Goal: Check status: Check status

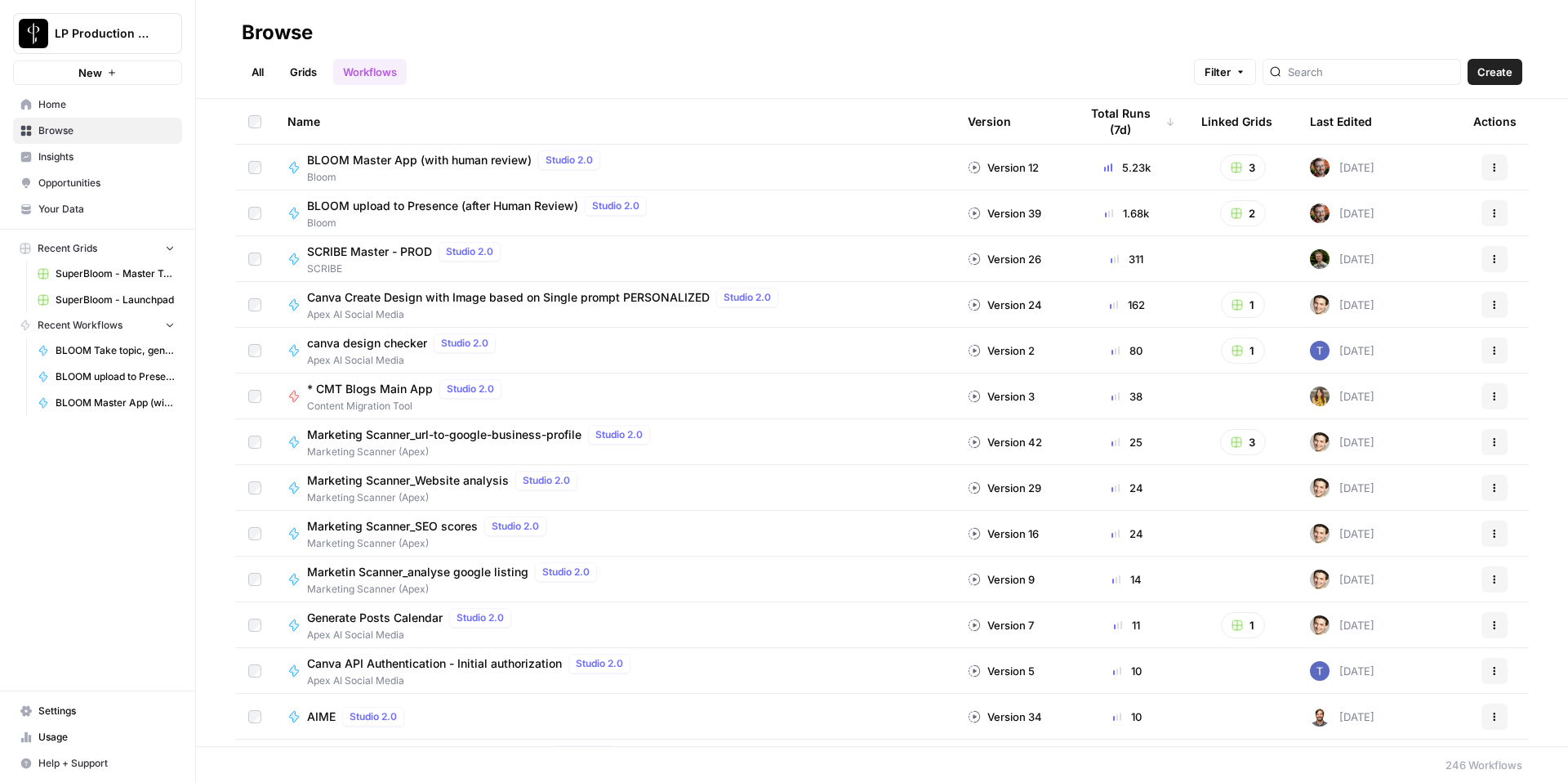
click at [501, 159] on span "BLOOM Master App (with human review)" at bounding box center [419, 160] width 225 height 17
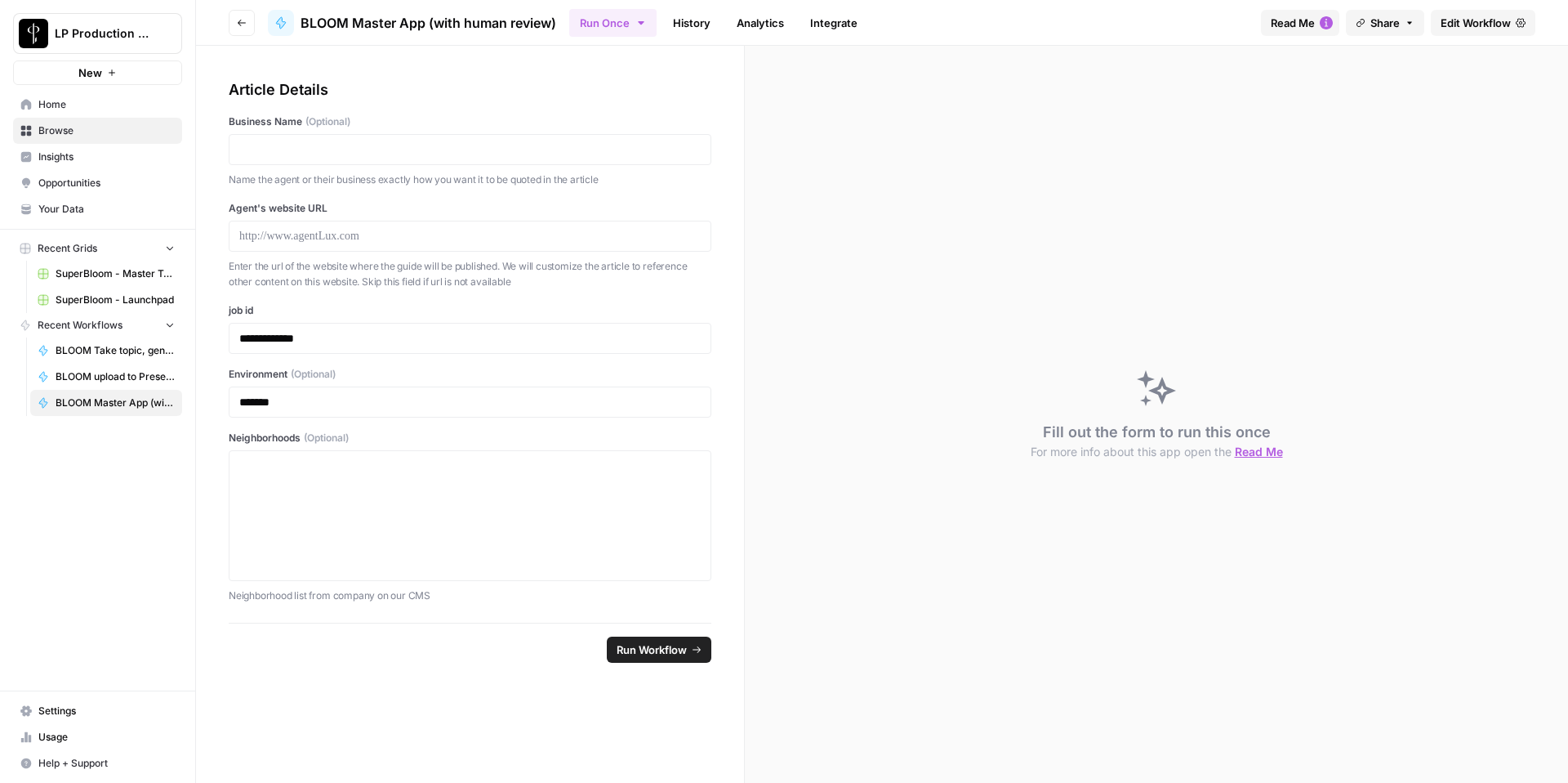
click at [705, 32] on link "History" at bounding box center [691, 22] width 57 height 26
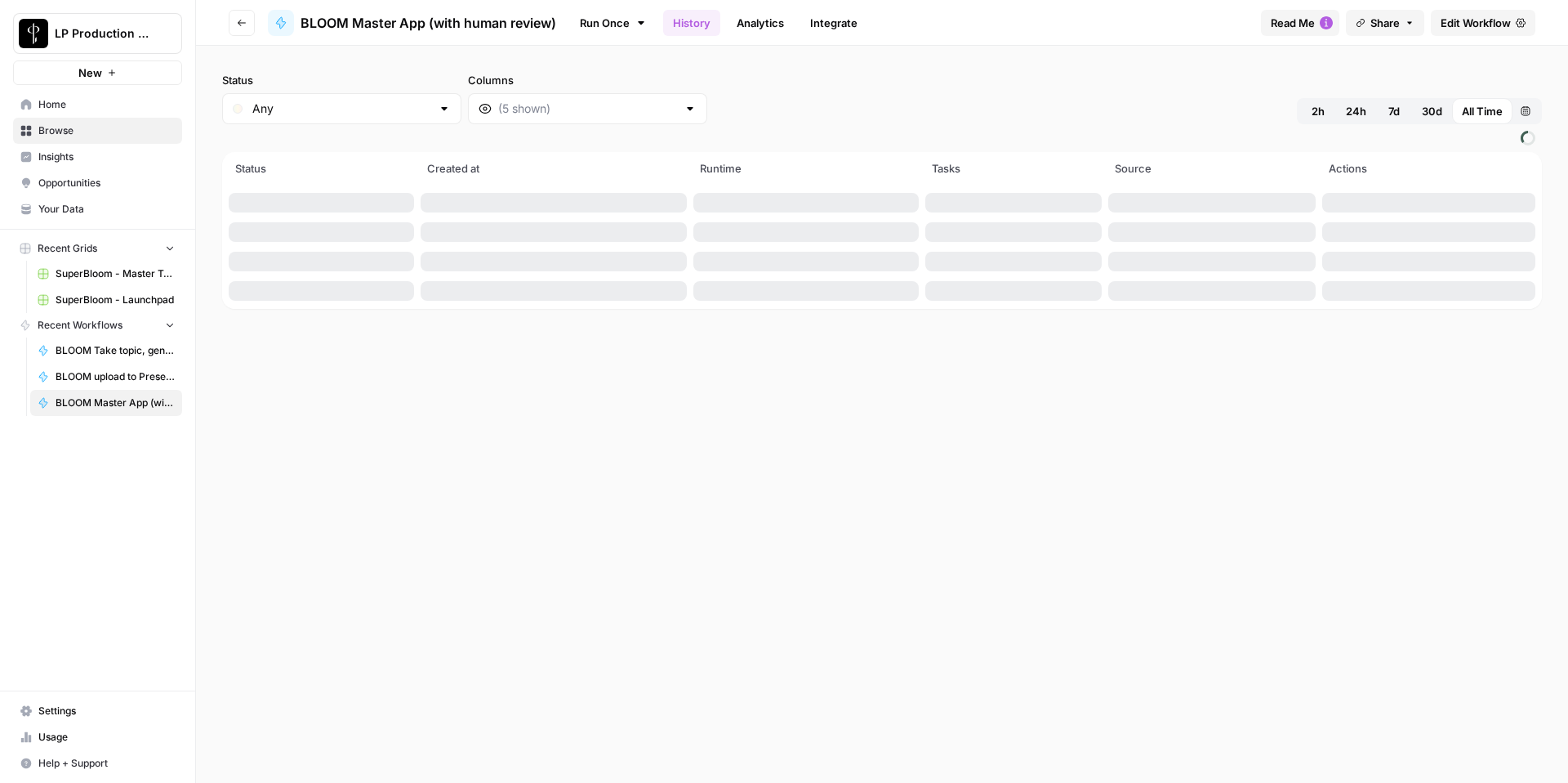
click at [1362, 117] on span "24h" at bounding box center [1356, 111] width 21 height 17
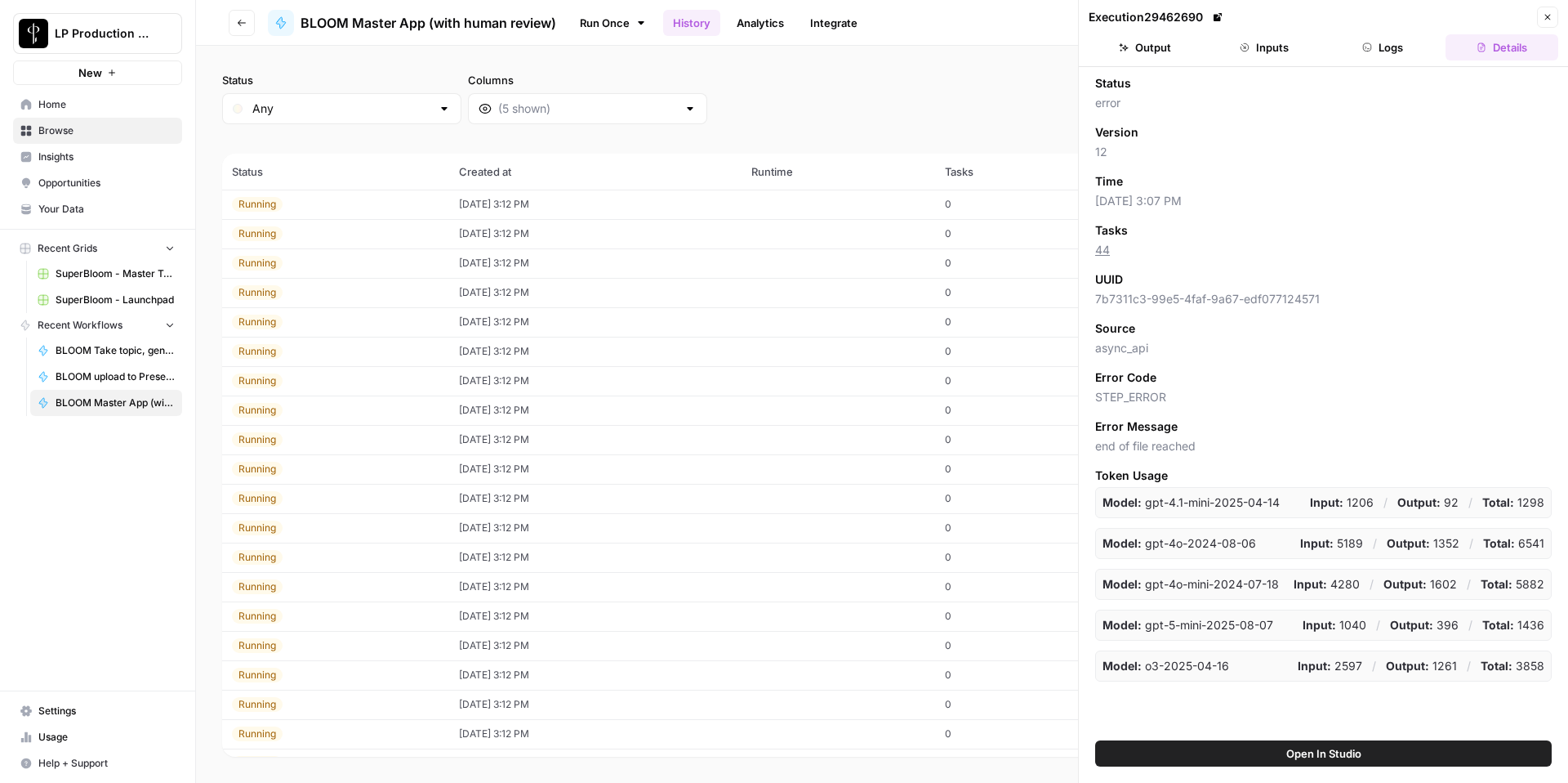
click at [1272, 46] on button "Inputs" at bounding box center [1264, 46] width 113 height 26
